Goal: Information Seeking & Learning: Learn about a topic

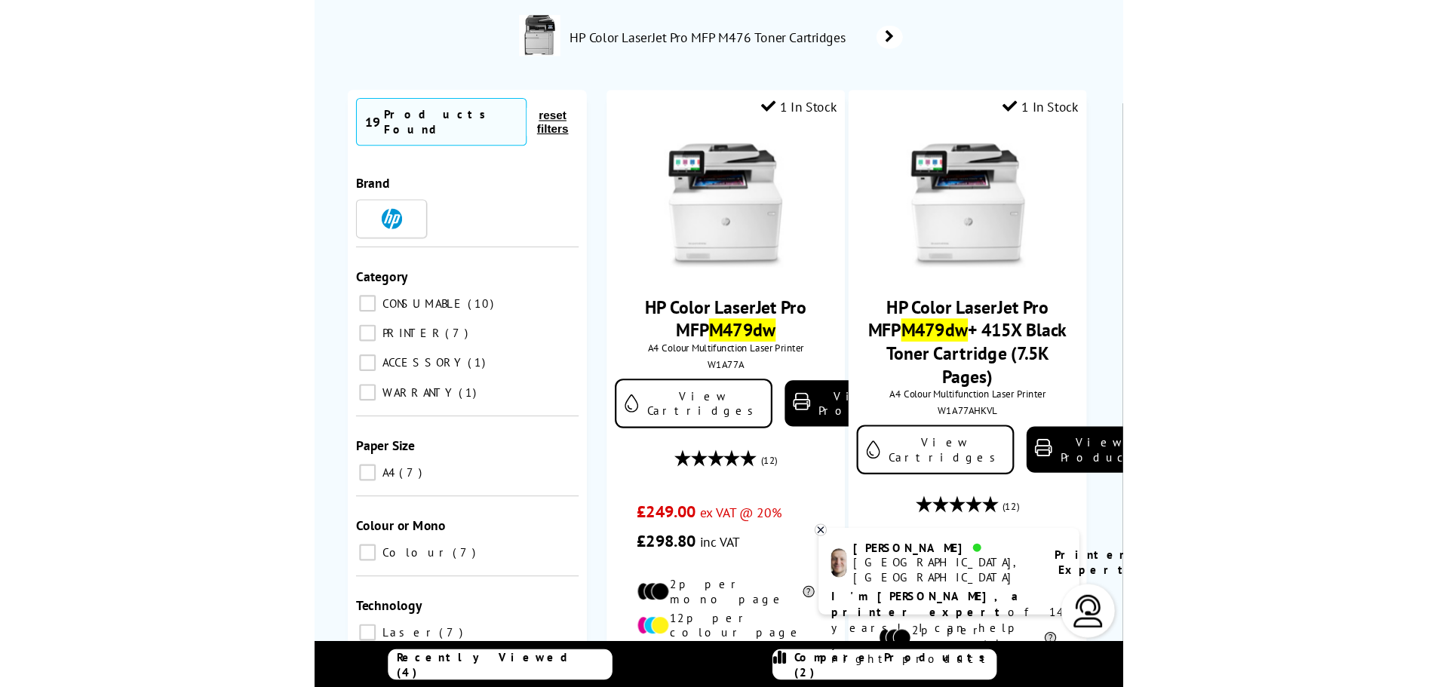
scroll to position [198, 0]
